Goal: Complete application form

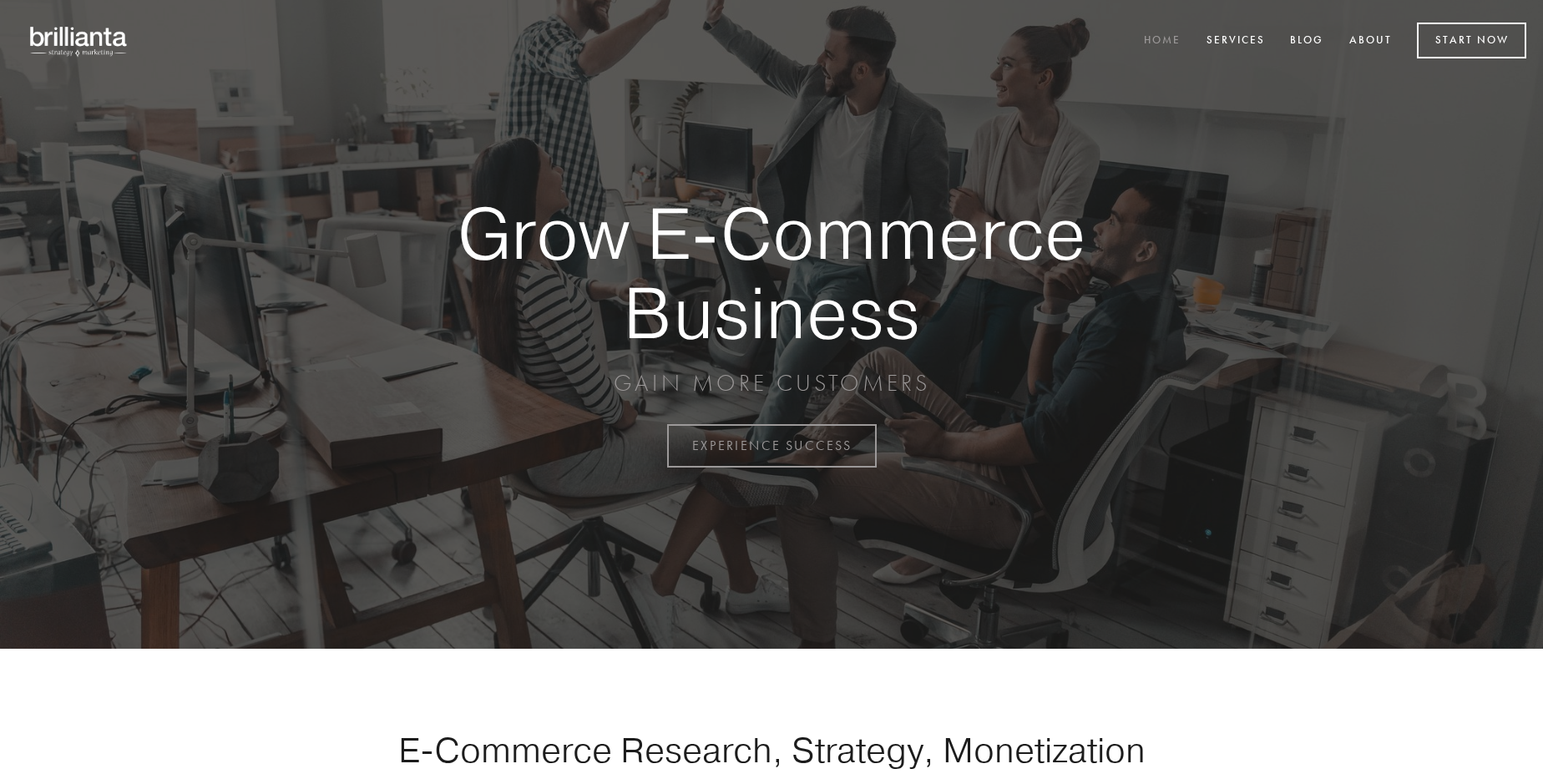
scroll to position [4378, 0]
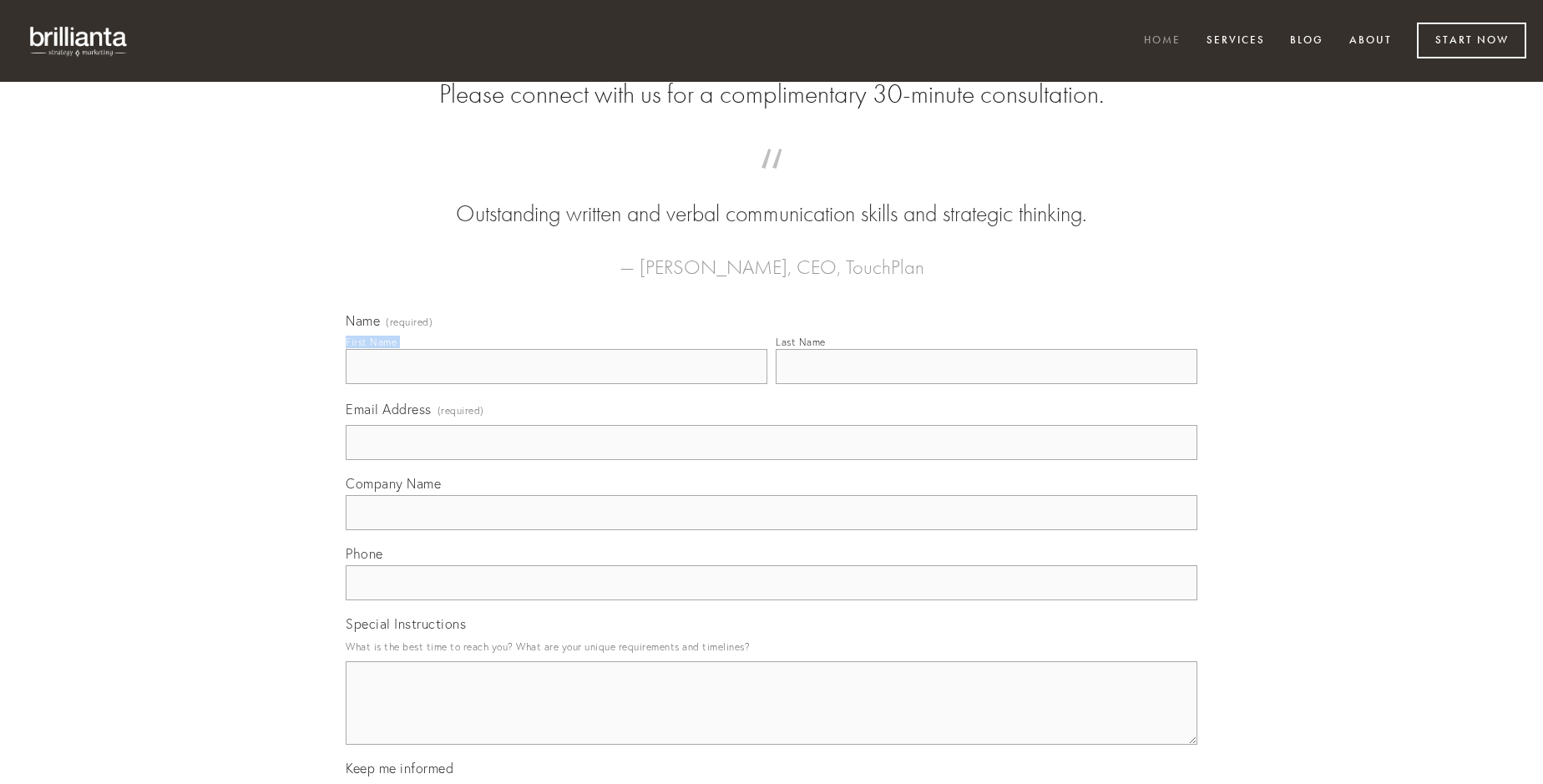
type input "[PERSON_NAME]"
click at [986, 384] on input "Last Name" at bounding box center [987, 366] width 421 height 35
type input "[PERSON_NAME]"
click at [772, 460] on input "Email Address (required)" at bounding box center [771, 442] width 852 height 35
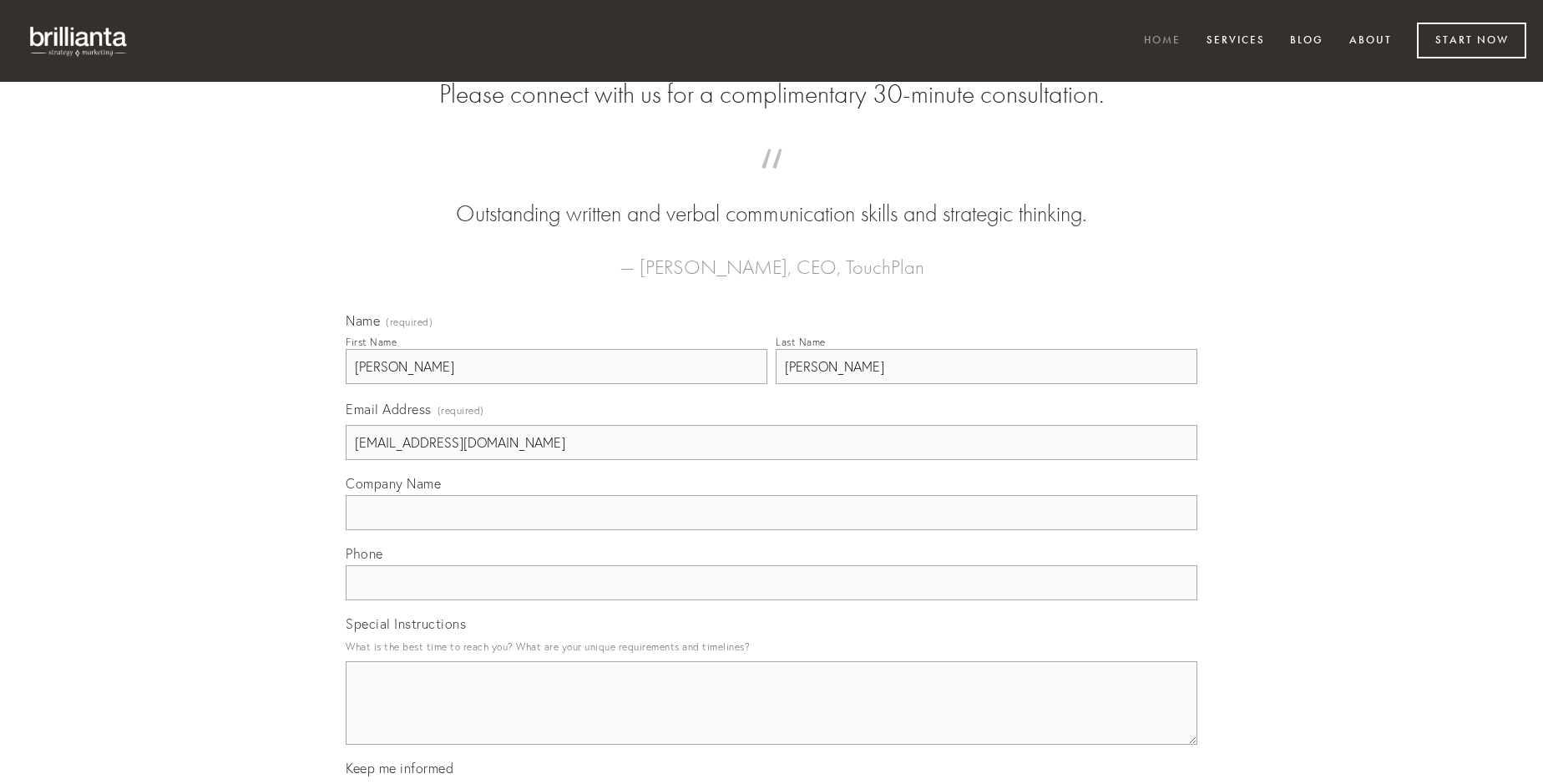
type input "[EMAIL_ADDRESS][DOMAIN_NAME]"
click at [772, 530] on input "Company Name" at bounding box center [771, 513] width 852 height 35
type input "cotidie"
click at [772, 600] on input "text" at bounding box center [771, 583] width 852 height 35
click at [772, 718] on textarea "Special Instructions" at bounding box center [771, 703] width 852 height 84
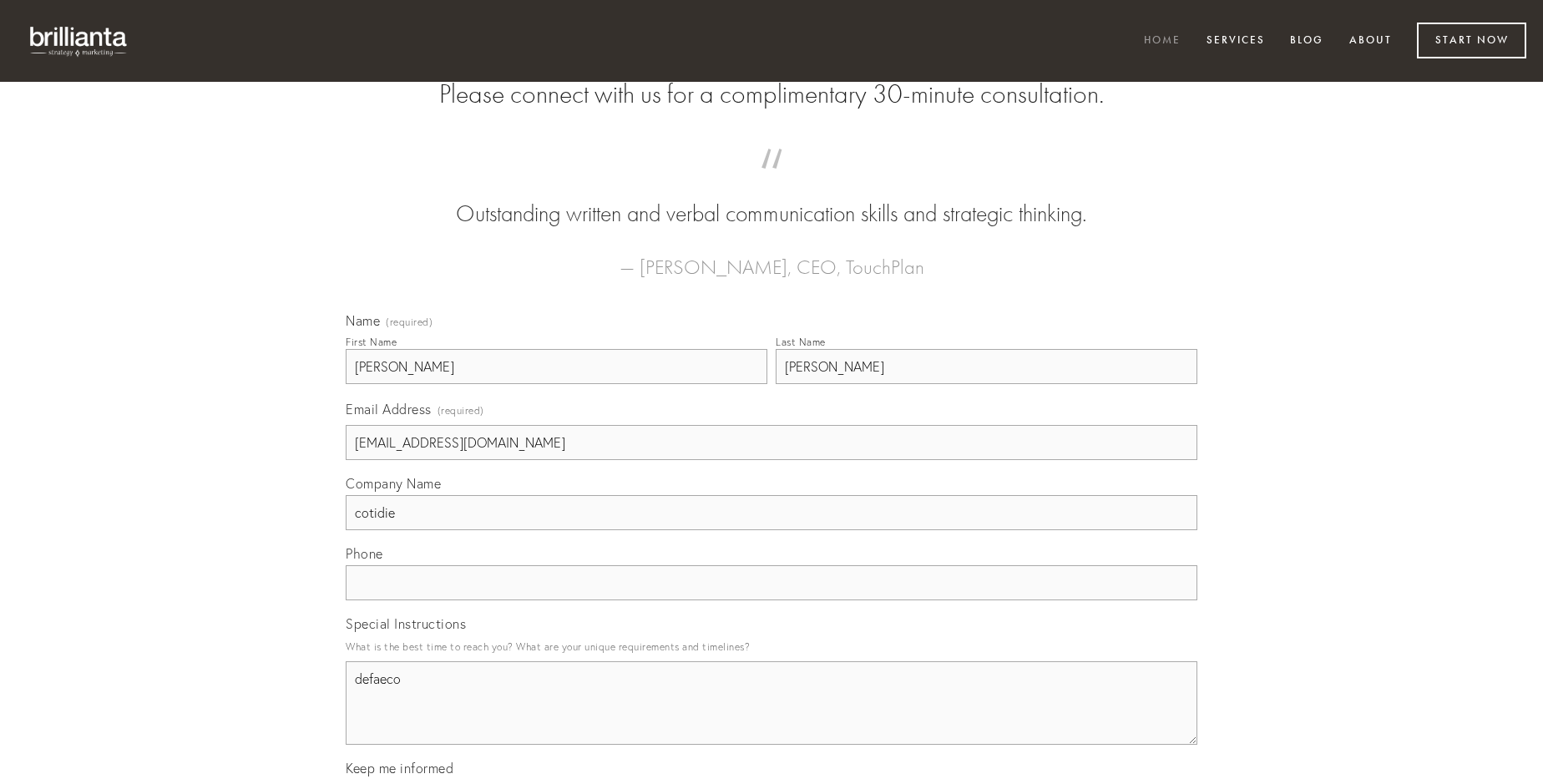
type textarea "defaeco"
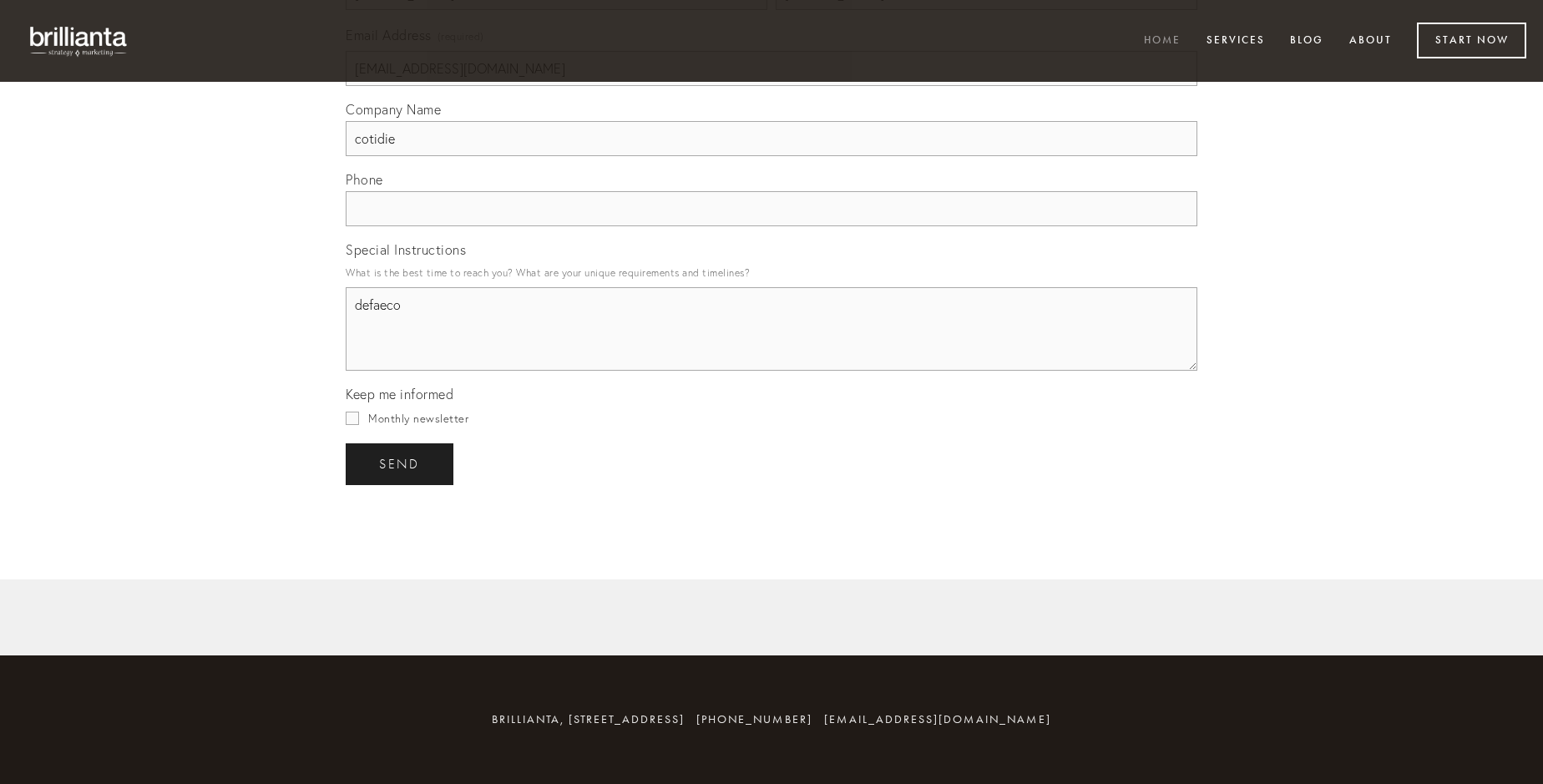
click at [401, 464] on span "send" at bounding box center [399, 464] width 41 height 15
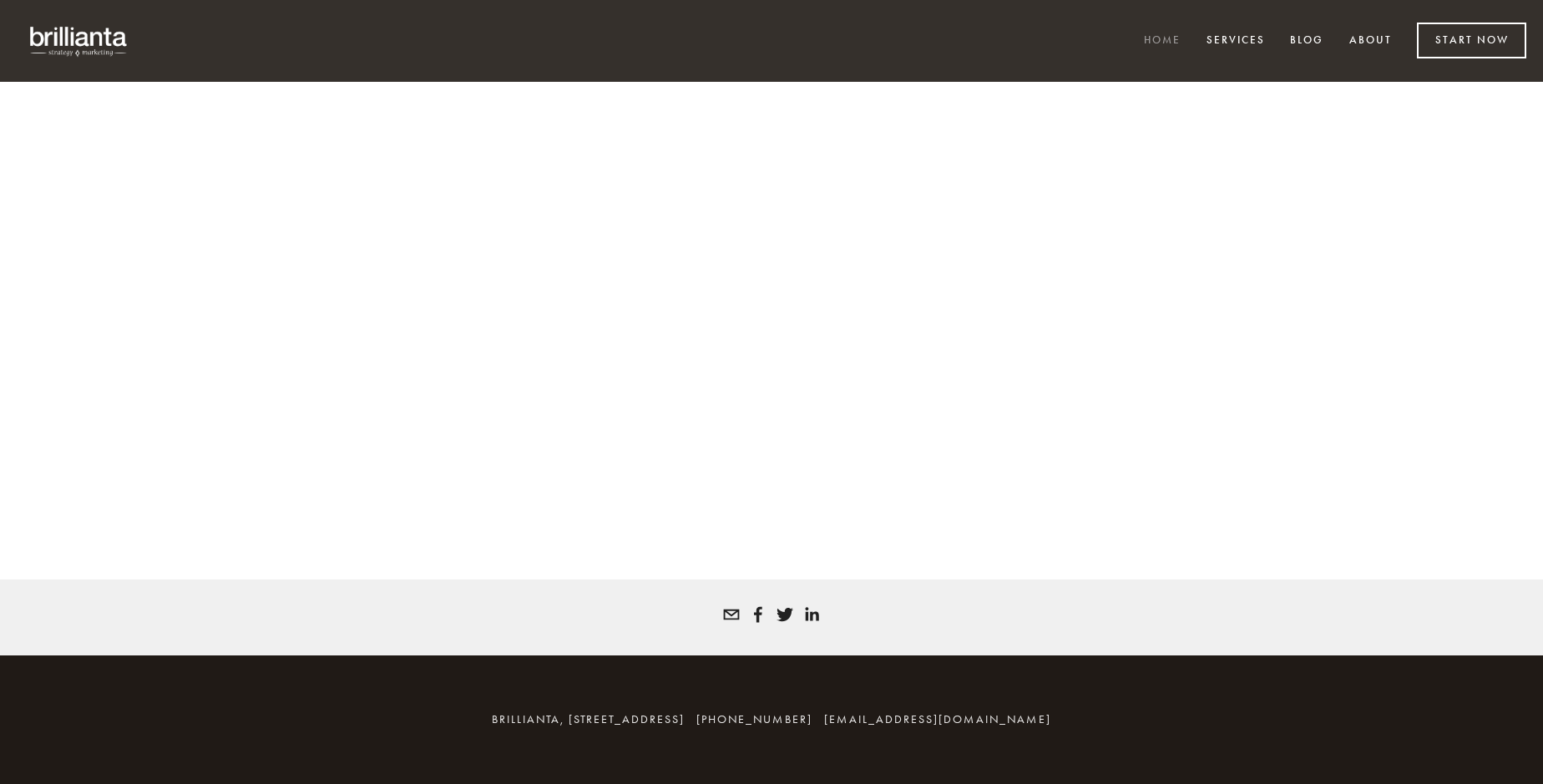
scroll to position [4355, 0]
